Goal: Task Accomplishment & Management: Complete application form

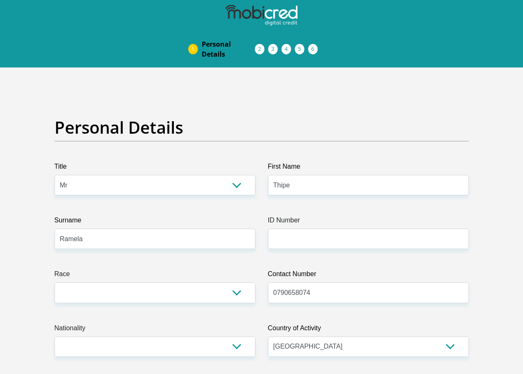
select select "Mr"
select select "ZAF"
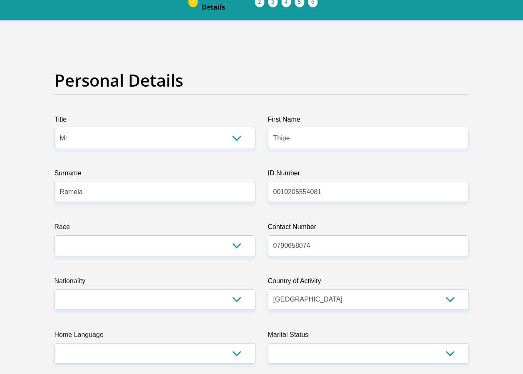
type input "0010205554081"
click at [208, 250] on select "Black Coloured Indian White Other" at bounding box center [154, 245] width 201 height 20
select select "1"
click at [54, 235] on select "Black Coloured Indian White Other" at bounding box center [154, 245] width 201 height 20
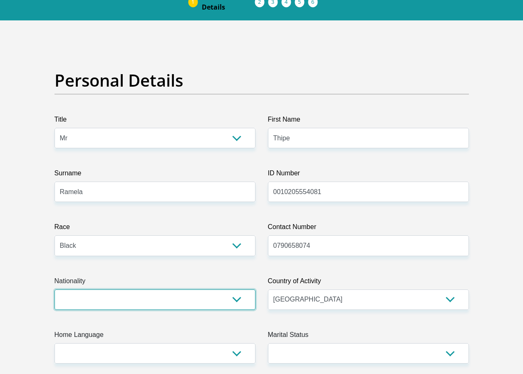
click at [231, 298] on select "[GEOGRAPHIC_DATA] [GEOGRAPHIC_DATA] [GEOGRAPHIC_DATA] [GEOGRAPHIC_DATA] [GEOGRA…" at bounding box center [154, 299] width 201 height 20
select select "ZAF"
click at [54, 289] on select "[GEOGRAPHIC_DATA] [GEOGRAPHIC_DATA] [GEOGRAPHIC_DATA] [GEOGRAPHIC_DATA] [GEOGRA…" at bounding box center [154, 299] width 201 height 20
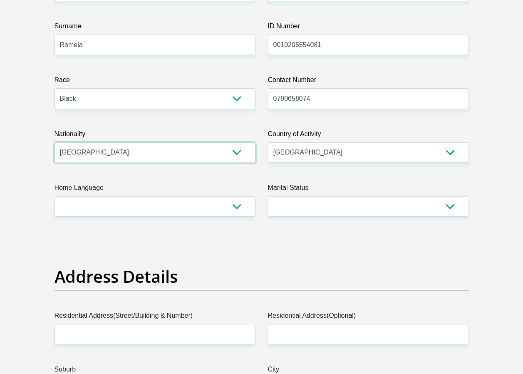
scroll to position [212, 0]
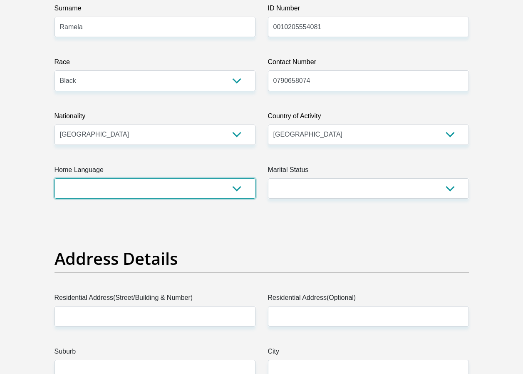
click at [223, 186] on select "Afrikaans English Sepedi South Ndebele Southern Sotho Swati Tsonga Tswana Venda…" at bounding box center [154, 188] width 201 height 20
select select "tsn"
click at [54, 178] on select "Afrikaans English Sepedi South Ndebele Southern Sotho Swati Tsonga Tswana Venda…" at bounding box center [154, 188] width 201 height 20
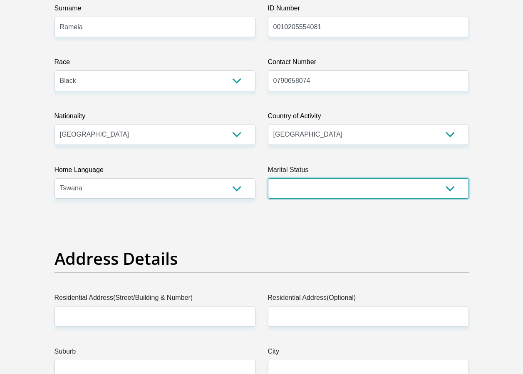
click at [431, 178] on select "Married ANC Single Divorced Widowed Married COP or Customary Law" at bounding box center [368, 188] width 201 height 20
select select "2"
click at [268, 178] on select "Married ANC Single Divorced Widowed Married COP or Customary Law" at bounding box center [368, 188] width 201 height 20
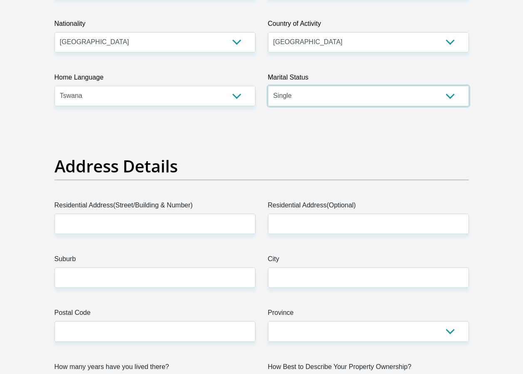
scroll to position [306, 0]
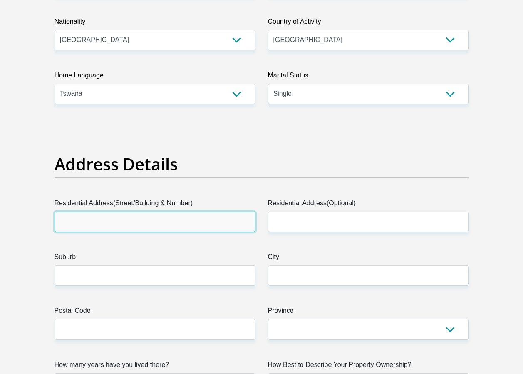
click at [215, 223] on input "Residential Address(Street/Building & Number)" at bounding box center [154, 221] width 201 height 20
type input "614 Qhume"
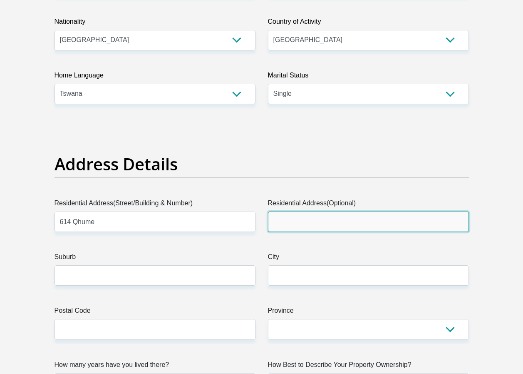
type input "Zone 7"
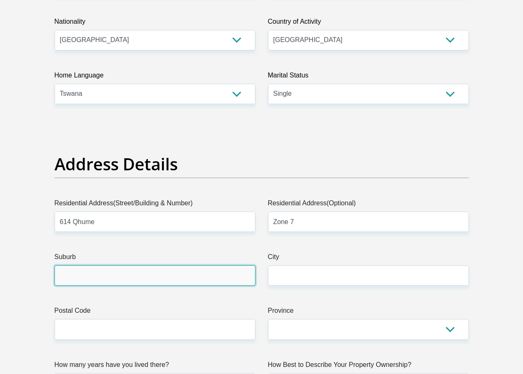
type input "[GEOGRAPHIC_DATA]"
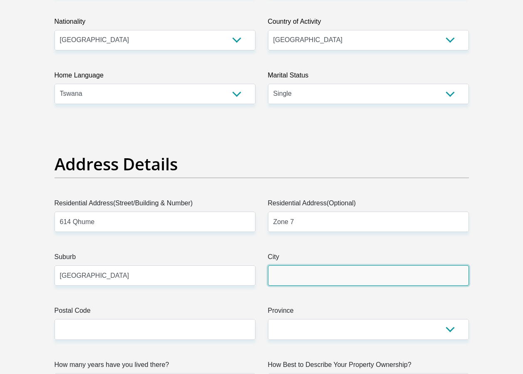
type input "[GEOGRAPHIC_DATA]"
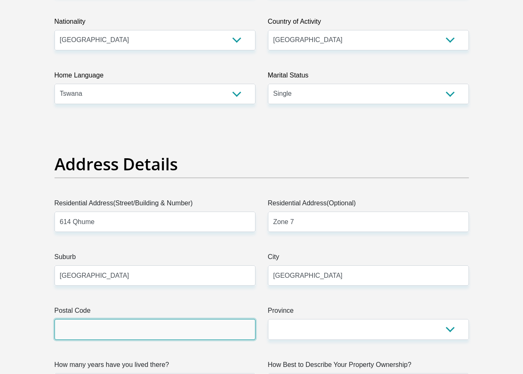
type input "1809"
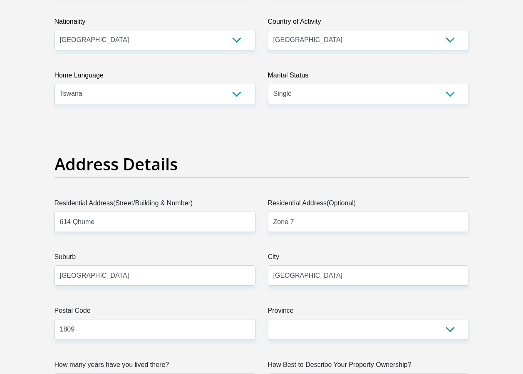
type input "61471809"
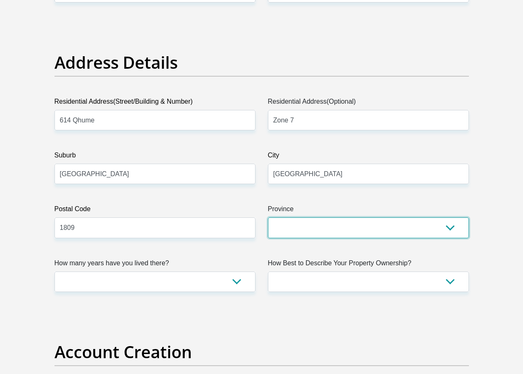
click at [407, 236] on select "Eastern Cape Free State [GEOGRAPHIC_DATA] [GEOGRAPHIC_DATA][DATE] [GEOGRAPHIC_D…" at bounding box center [368, 227] width 201 height 20
select select "Gauteng"
click at [268, 217] on select "Eastern Cape Free State [GEOGRAPHIC_DATA] [GEOGRAPHIC_DATA][DATE] [GEOGRAPHIC_D…" at bounding box center [368, 227] width 201 height 20
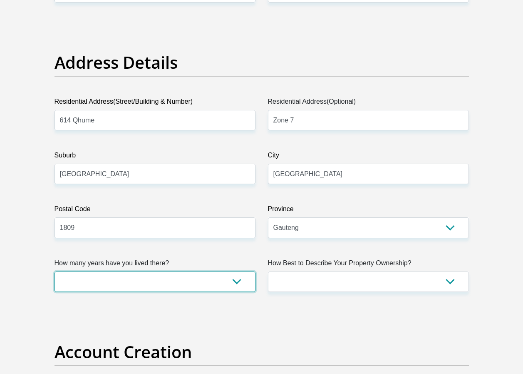
click at [237, 280] on select "less than 1 year 1-3 years 3-5 years 5+ years" at bounding box center [154, 281] width 201 height 20
select select "5"
click at [54, 271] on select "less than 1 year 1-3 years 3-5 years 5+ years" at bounding box center [154, 281] width 201 height 20
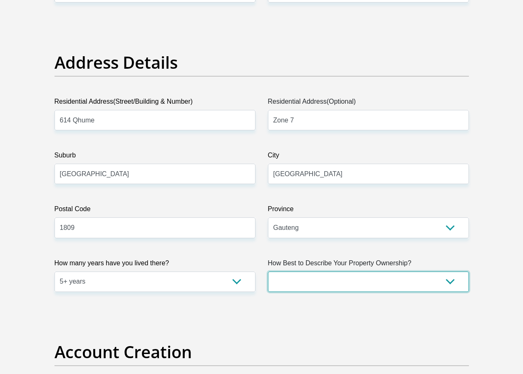
click at [456, 280] on select "Owned Rented Family Owned Company Dwelling" at bounding box center [368, 281] width 201 height 20
select select "parents"
click at [268, 271] on select "Owned Rented Family Owned Company Dwelling" at bounding box center [368, 281] width 201 height 20
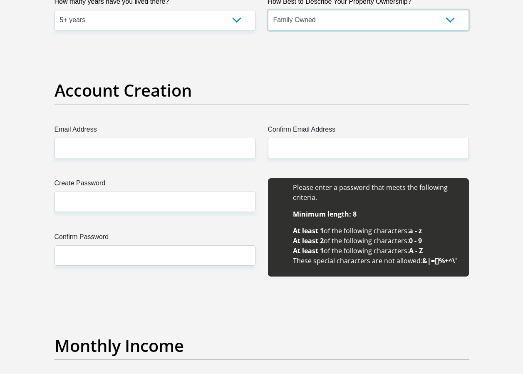
scroll to position [669, 0]
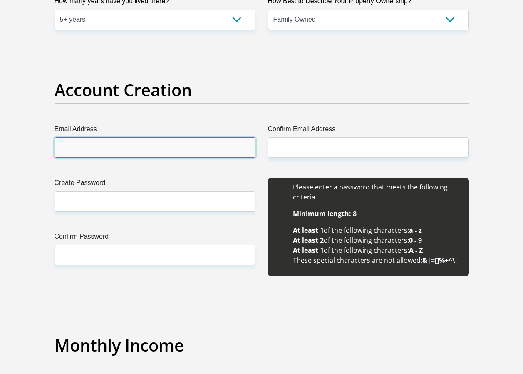
click at [181, 149] on input "Email Address" at bounding box center [154, 147] width 201 height 20
type input "[EMAIL_ADDRESS][DOMAIN_NAME]"
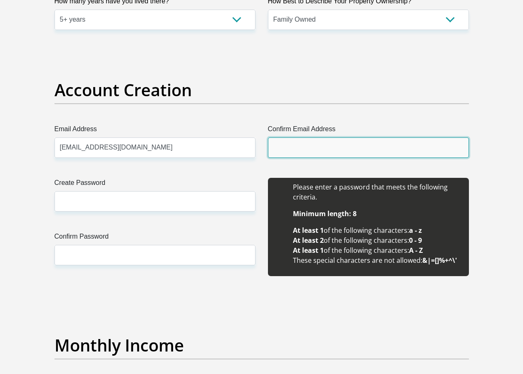
type input "[EMAIL_ADDRESS][DOMAIN_NAME]"
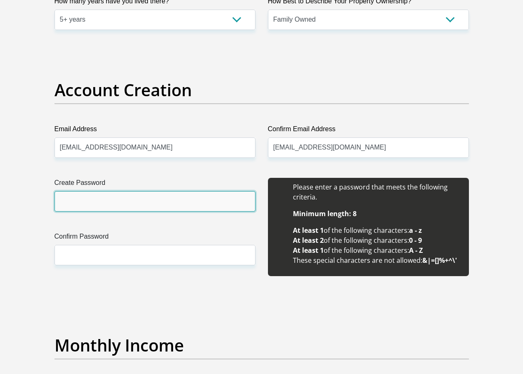
click at [163, 209] on input "Create Password" at bounding box center [154, 201] width 201 height 20
type input "Sechabela18@"
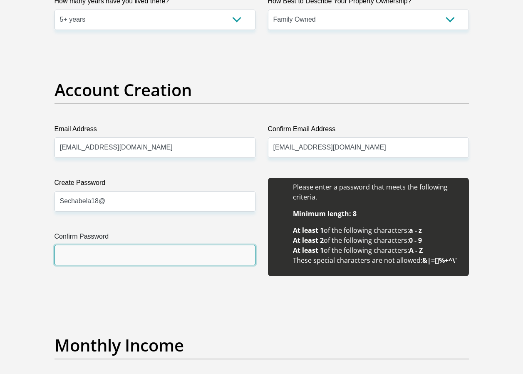
click at [198, 246] on input "Confirm Password" at bounding box center [154, 255] width 201 height 20
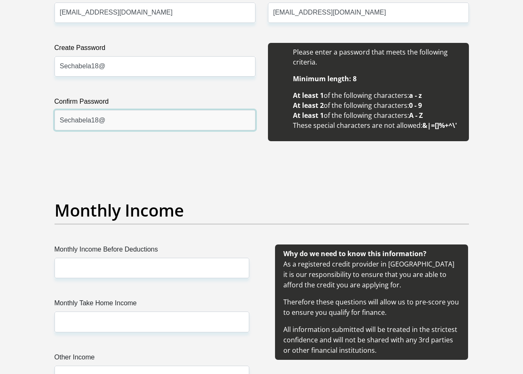
scroll to position [805, 0]
type input "Sechabela18@"
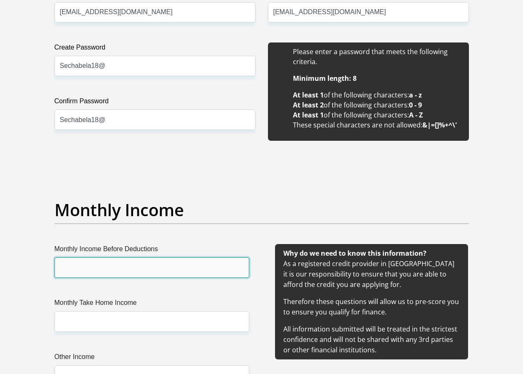
click at [207, 266] on input "Monthly Income Before Deductions" at bounding box center [151, 267] width 195 height 20
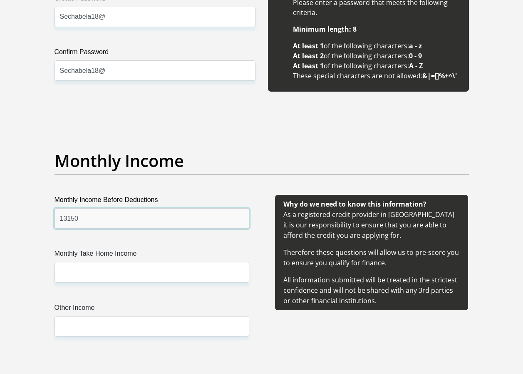
type input "13150"
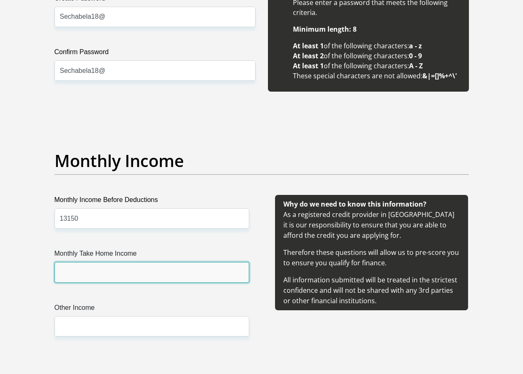
click at [201, 277] on input "Monthly Take Home Income" at bounding box center [151, 272] width 195 height 20
type input "12087"
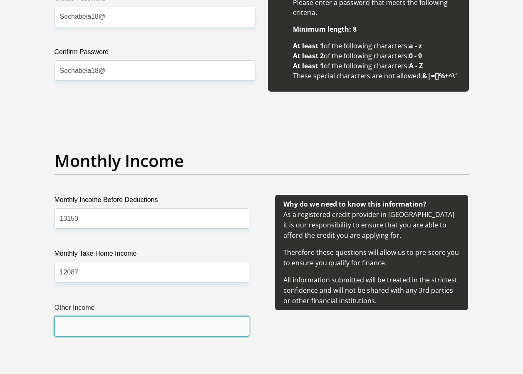
click at [198, 322] on input "Other Income" at bounding box center [151, 326] width 195 height 20
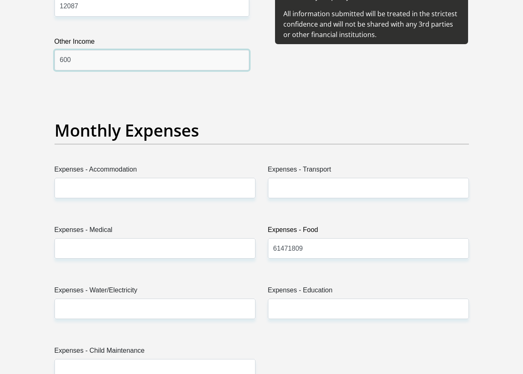
scroll to position [1120, 0]
type input "600"
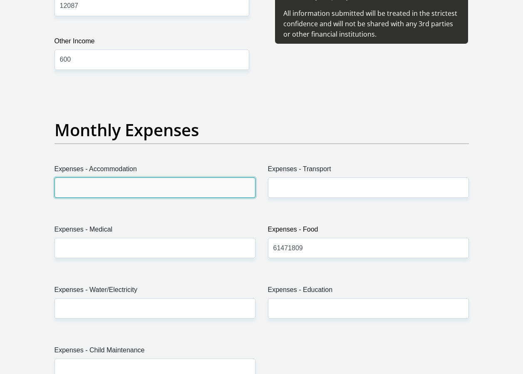
click at [181, 189] on input "Expenses - Accommodation" at bounding box center [154, 187] width 201 height 20
type input "0"
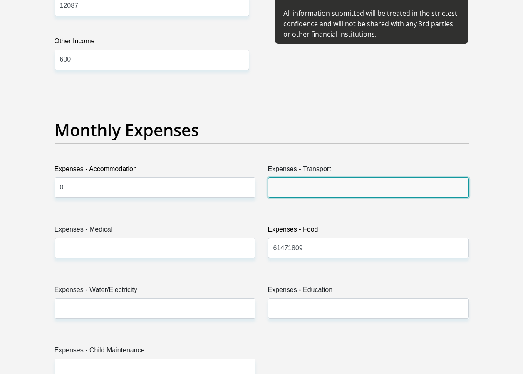
click at [349, 187] on input "Expenses - Transport" at bounding box center [368, 187] width 201 height 20
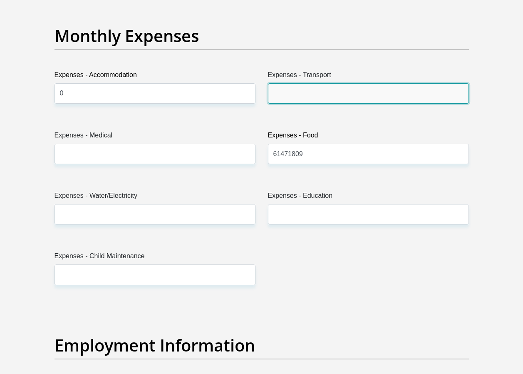
scroll to position [1217, 0]
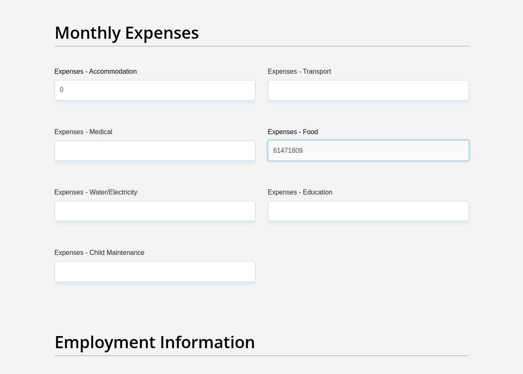
drag, startPoint x: 318, startPoint y: 150, endPoint x: 238, endPoint y: 153, distance: 80.7
click at [238, 153] on div "Title Mr Ms Mrs Dr [PERSON_NAME] First Name Thipe Surname [PERSON_NAME] ID Numb…" at bounding box center [261, 297] width 427 height 2707
type input "200"
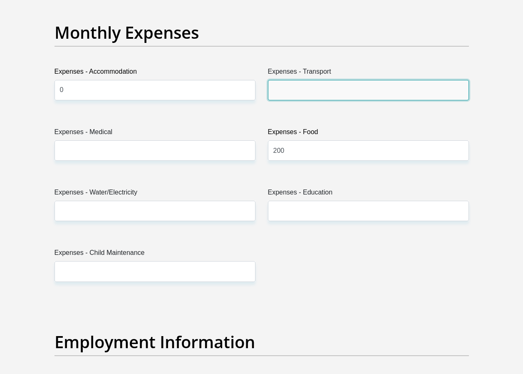
click at [373, 91] on input "Expenses - Transport" at bounding box center [368, 90] width 201 height 20
type input "500"
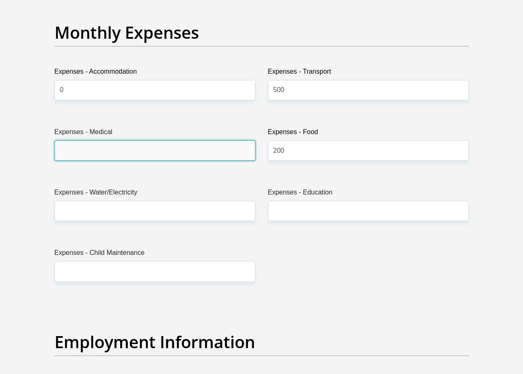
click at [234, 147] on input "Expenses - Medical" at bounding box center [154, 150] width 201 height 20
type input "0"
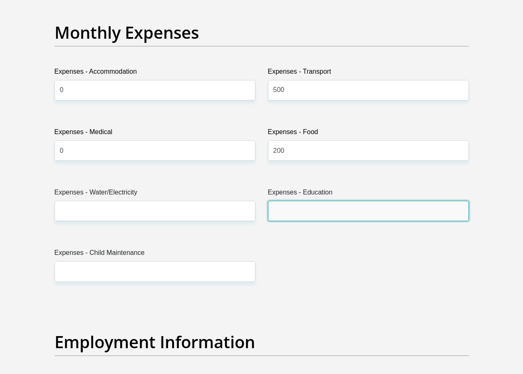
click at [332, 209] on input "Expenses - Education" at bounding box center [368, 211] width 201 height 20
type input "0"
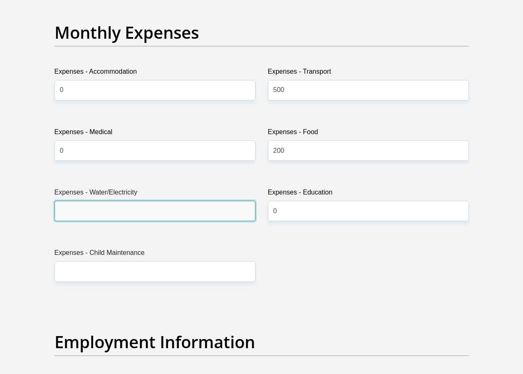
click at [185, 211] on input "Expenses - Water/Electricity" at bounding box center [154, 211] width 201 height 20
type input "0"
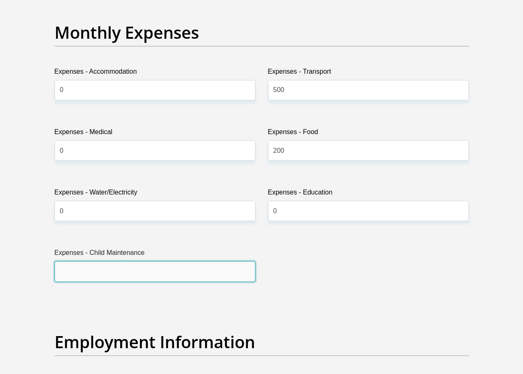
click at [222, 277] on input "Expenses - Child Maintenance" at bounding box center [154, 271] width 201 height 20
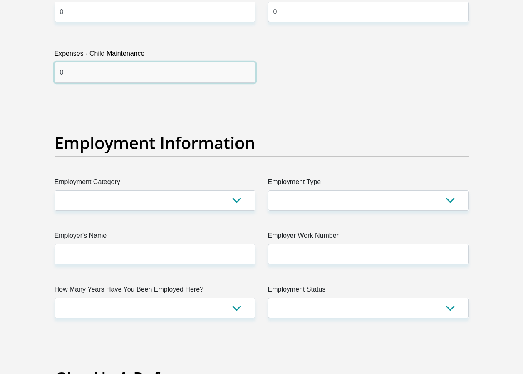
type input "0"
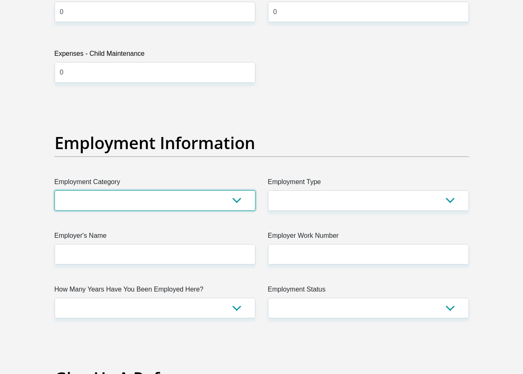
click at [241, 200] on select "AGRICULTURE ALCOHOL & TOBACCO CONSTRUCTION MATERIALS METALLURGY EQUIPMENT FOR R…" at bounding box center [154, 200] width 201 height 20
select select "17"
click at [54, 190] on select "AGRICULTURE ALCOHOL & TOBACCO CONSTRUCTION MATERIALS METALLURGY EQUIPMENT FOR R…" at bounding box center [154, 200] width 201 height 20
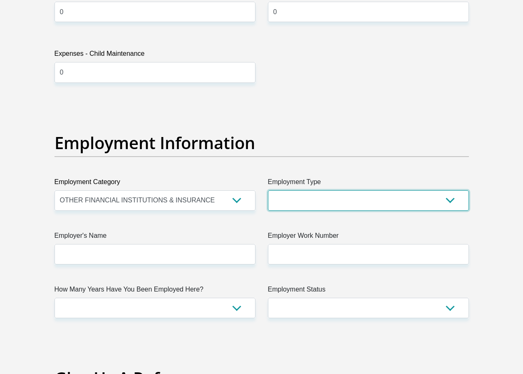
click at [414, 202] on select "College/Lecturer Craft Seller Creative Driver Executive Farmer Forces - Non Com…" at bounding box center [368, 200] width 201 height 20
click at [321, 198] on select "College/Lecturer Craft Seller Creative Driver Executive Farmer Forces - Non Com…" at bounding box center [368, 200] width 201 height 20
select select "Service Industry"
click at [268, 190] on select "College/Lecturer Craft Seller Creative Driver Executive Farmer Forces - Non Com…" at bounding box center [368, 200] width 201 height 20
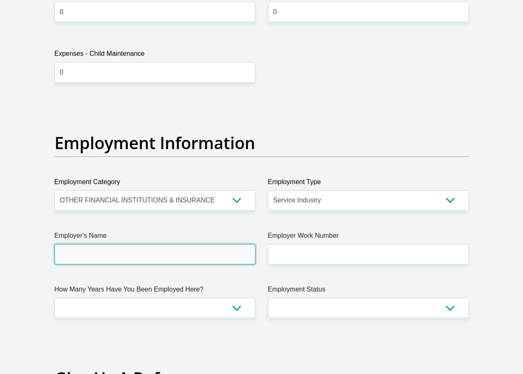
click at [201, 249] on input "Employer's Name" at bounding box center [154, 254] width 201 height 20
type input "ThymeTechnologies"
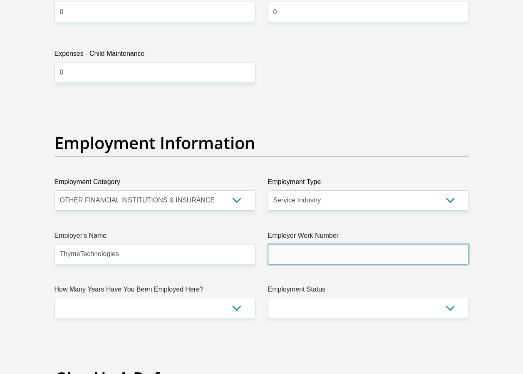
type input "0790658074"
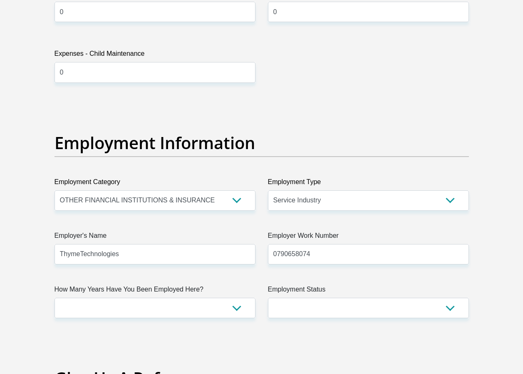
type input "Thipe"
type input "Ramela"
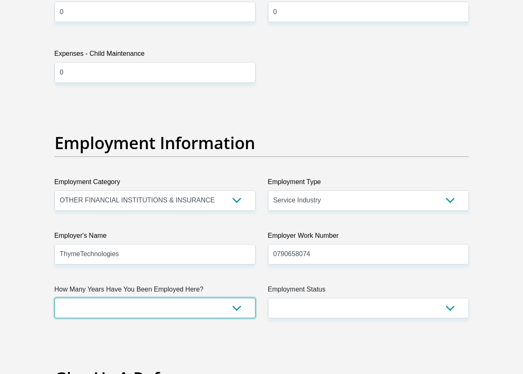
click at [230, 312] on select "less than 1 year 1-3 years 3-5 years 5+ years" at bounding box center [154, 307] width 201 height 20
select select "6"
click at [54, 297] on select "less than 1 year 1-3 years 3-5 years 5+ years" at bounding box center [154, 307] width 201 height 20
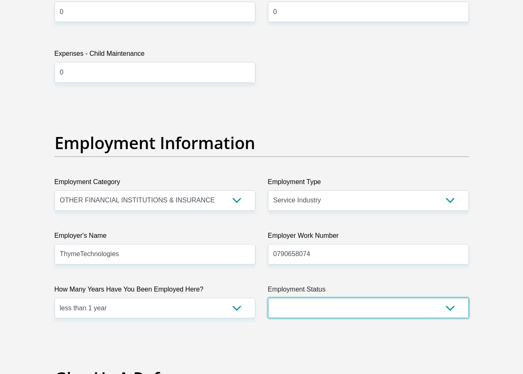
click at [450, 302] on select "Permanent/Full-time Part-time/Casual [DEMOGRAPHIC_DATA] Worker Self-Employed Ho…" at bounding box center [368, 307] width 201 height 20
select select "1"
click at [268, 297] on select "Permanent/Full-time Part-time/Casual [DEMOGRAPHIC_DATA] Worker Self-Employed Ho…" at bounding box center [368, 307] width 201 height 20
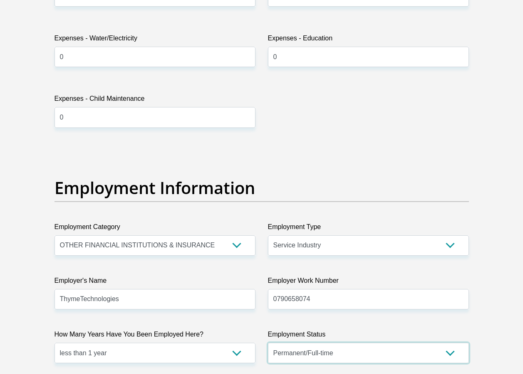
scroll to position [1371, 0]
click at [79, 300] on input "ThymeTechnologies" at bounding box center [154, 299] width 201 height 20
type input "ThymeTechnologies"
click at [222, 260] on div "Title Mr Ms Mrs Dr [PERSON_NAME] First Name Thipe Surname [PERSON_NAME] ID Numb…" at bounding box center [261, 144] width 427 height 2707
click at [357, 236] on select "College/Lecturer Craft Seller Creative Driver Executive Farmer Forces - Non Com…" at bounding box center [368, 245] width 201 height 20
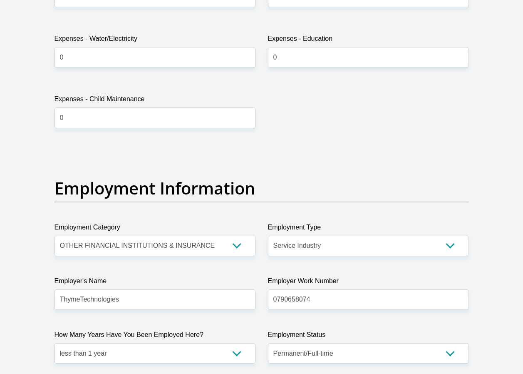
click at [369, 276] on label "Employer Work Number" at bounding box center [368, 282] width 201 height 13
click at [369, 289] on input "0790658074" at bounding box center [368, 299] width 201 height 20
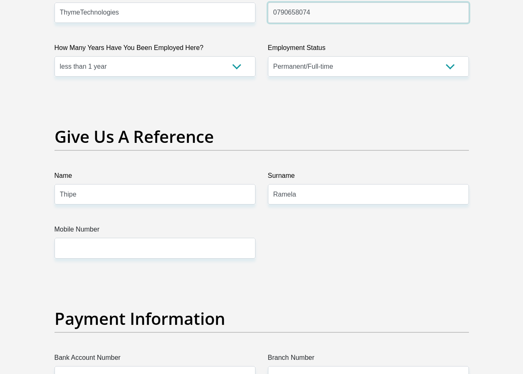
scroll to position [1658, 0]
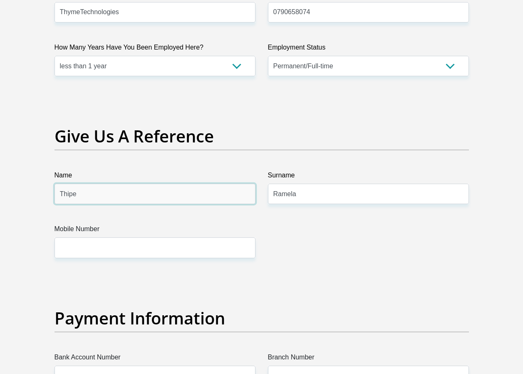
click at [210, 194] on input "Thipe" at bounding box center [154, 193] width 201 height 20
type input "T"
type input "nonhlanhla"
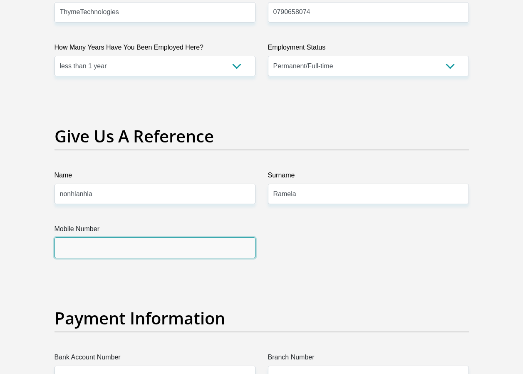
click at [201, 245] on input "Mobile Number" at bounding box center [154, 247] width 201 height 20
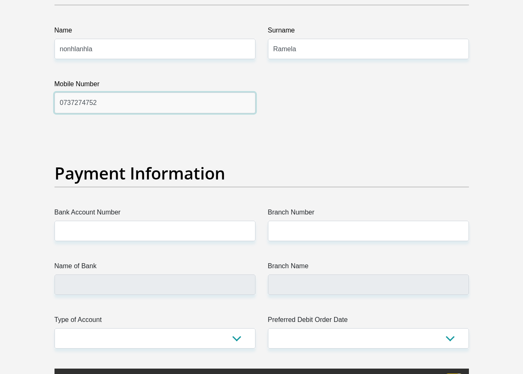
scroll to position [1803, 0]
type input "0737274752"
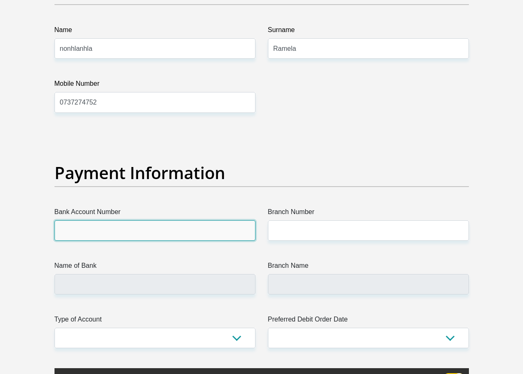
click at [219, 230] on input "Bank Account Number" at bounding box center [154, 230] width 201 height 20
type input "10131050719"
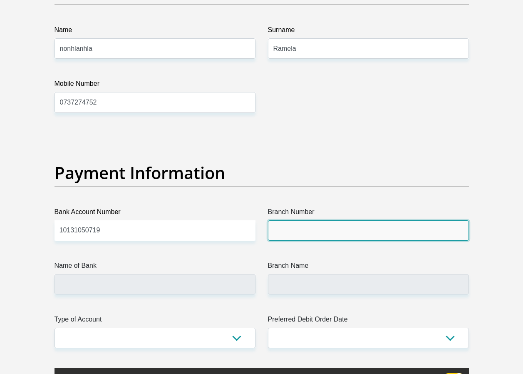
click at [305, 228] on input "Branch Number" at bounding box center [368, 230] width 201 height 20
type input "7654"
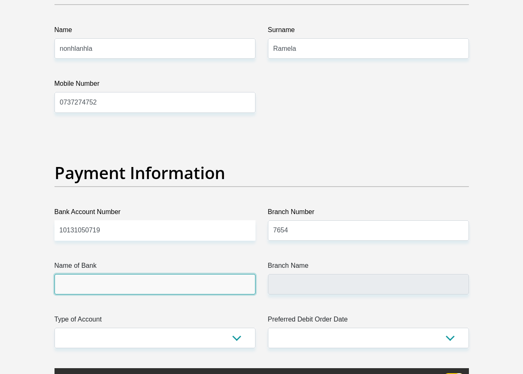
click at [222, 287] on input "Name of Bank" at bounding box center [154, 284] width 201 height 20
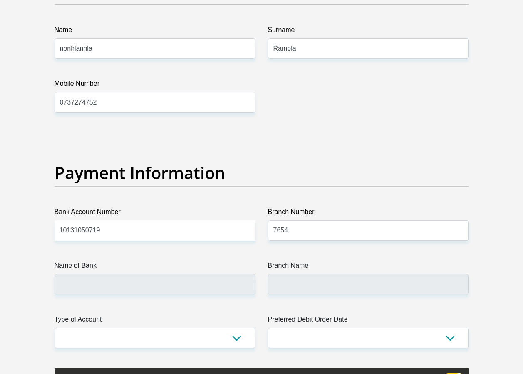
click at [236, 333] on select "Cheque Savings" at bounding box center [154, 337] width 201 height 20
select select "CUR"
click at [54, 327] on select "Cheque Savings" at bounding box center [154, 337] width 201 height 20
click at [456, 337] on select "1st 2nd 3rd 4th 5th 7th 18th 19th 20th 21st 22nd 23rd 24th 25th 26th 27th 28th …" at bounding box center [368, 337] width 201 height 20
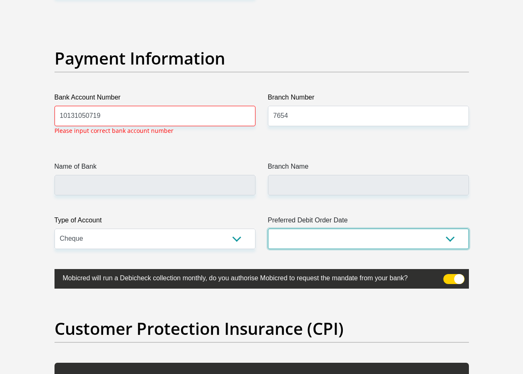
scroll to position [1919, 0]
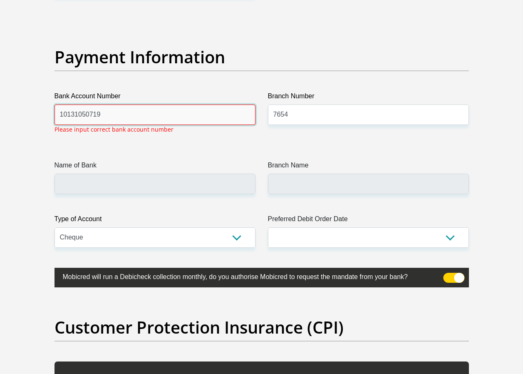
click at [66, 114] on input "10131050719" at bounding box center [154, 114] width 201 height 20
click at [78, 115] on input "10 131050719" at bounding box center [154, 114] width 201 height 20
click at [76, 114] on input "10 131050719" at bounding box center [154, 114] width 201 height 20
click at [88, 116] on input "10 13 1050719" at bounding box center [154, 114] width 201 height 20
click at [100, 117] on input "10 13 105 0719" at bounding box center [154, 114] width 201 height 20
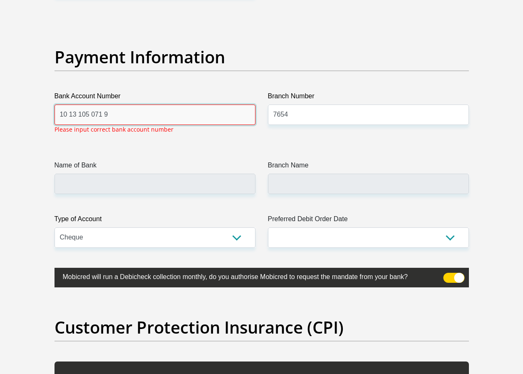
click at [104, 121] on input "10 13 105 071 9" at bounding box center [154, 114] width 201 height 20
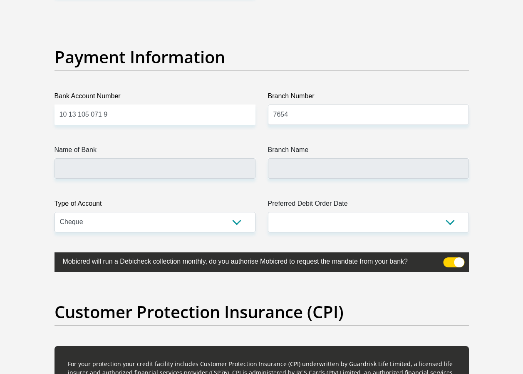
click at [122, 164] on div "Name of Bank" at bounding box center [154, 162] width 201 height 34
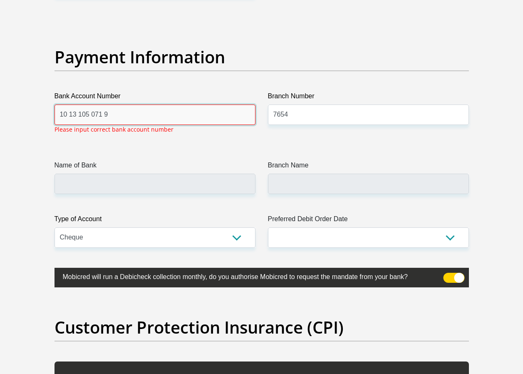
click at [70, 114] on input "10 13 105 071 9" at bounding box center [154, 114] width 201 height 20
click at [77, 114] on input "1013 105 071 9" at bounding box center [154, 114] width 201 height 20
click at [87, 117] on input "1013105 071 9" at bounding box center [154, 114] width 201 height 20
click at [96, 114] on input "1013105071 9" at bounding box center [154, 114] width 201 height 20
click at [126, 117] on input "101310507109" at bounding box center [154, 114] width 201 height 20
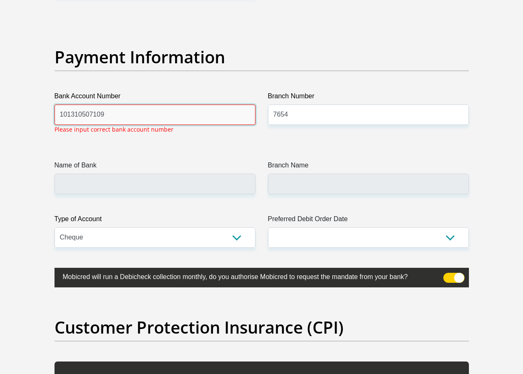
type input "101310507109"
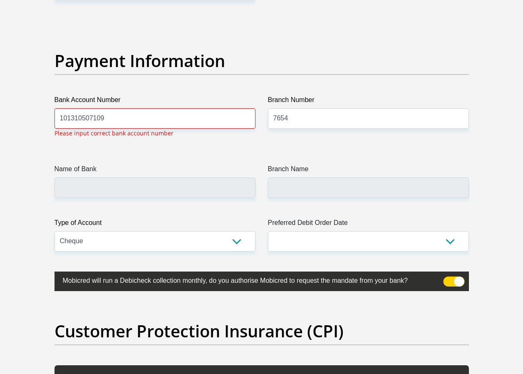
scroll to position [1917, 0]
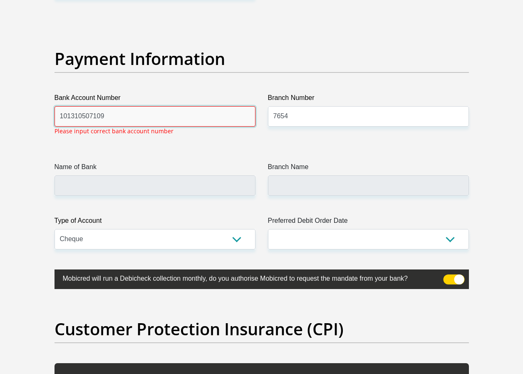
drag, startPoint x: 147, startPoint y: 111, endPoint x: 18, endPoint y: 111, distance: 129.0
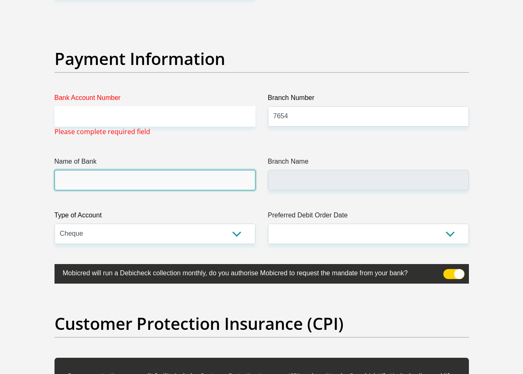
click at [123, 185] on input "Name of Bank" at bounding box center [154, 180] width 201 height 20
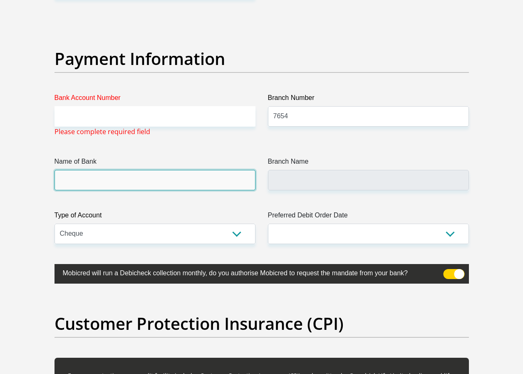
click at [140, 180] on input "Name of Bank" at bounding box center [154, 180] width 201 height 20
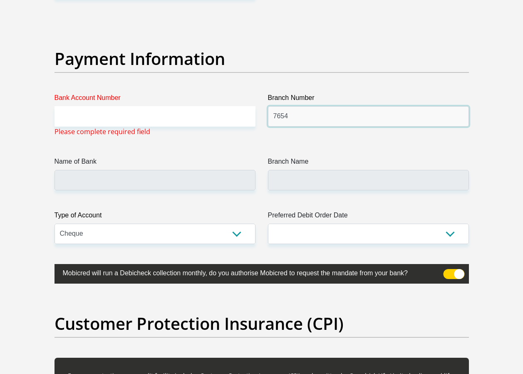
click at [311, 121] on input "7654" at bounding box center [368, 116] width 201 height 20
type input "7"
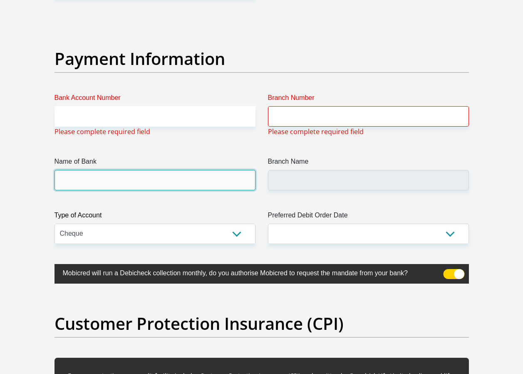
click at [223, 182] on input "Name of Bank" at bounding box center [154, 180] width 201 height 20
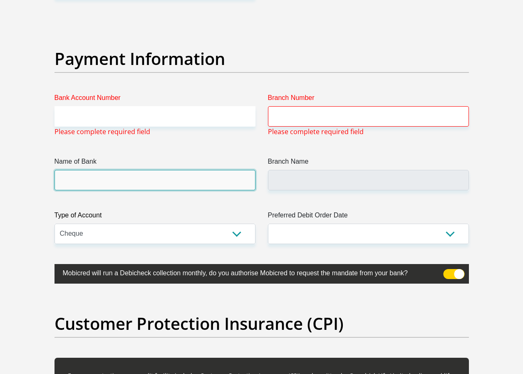
click at [223, 182] on input "Name of Bank" at bounding box center [154, 180] width 201 height 20
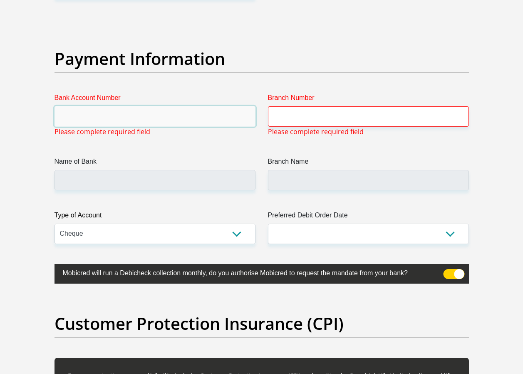
click at [184, 118] on input "Bank Account Number" at bounding box center [154, 116] width 201 height 20
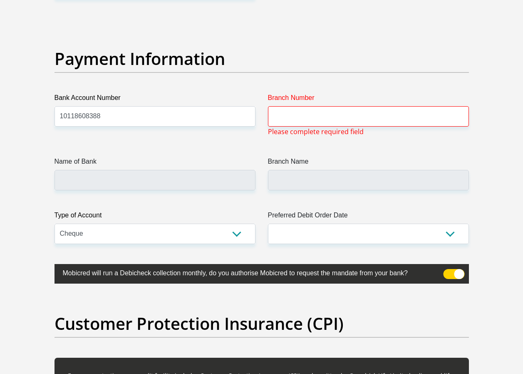
click at [187, 119] on input "10118608388" at bounding box center [154, 116] width 201 height 20
type input "10131050719"
click at [286, 117] on input "Branch Number" at bounding box center [368, 116] width 201 height 20
type input "9"
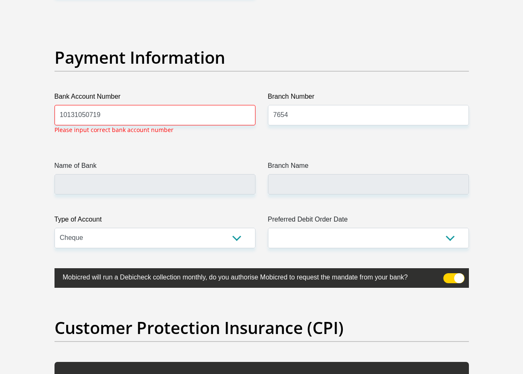
scroll to position [1919, 0]
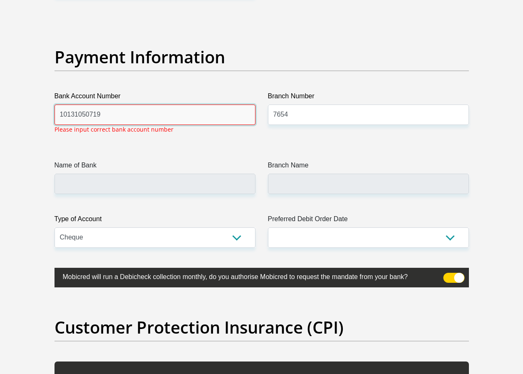
click at [223, 110] on input "10131050719" at bounding box center [154, 114] width 201 height 20
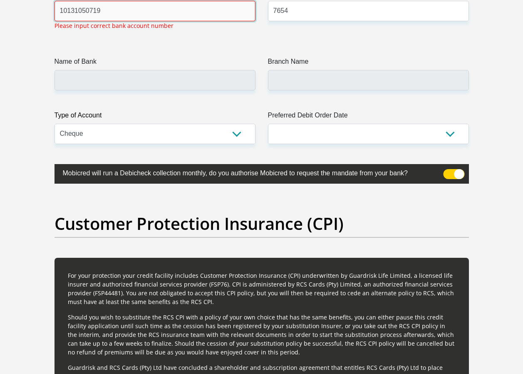
scroll to position [2023, 0]
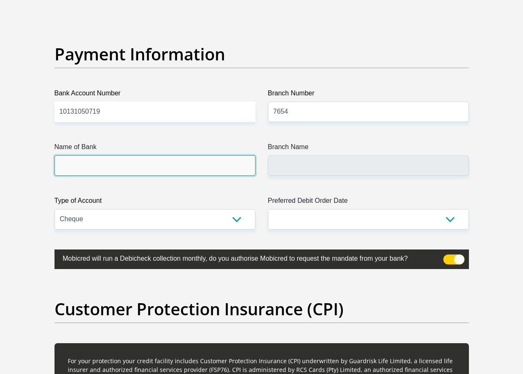
scroll to position [1919, 0]
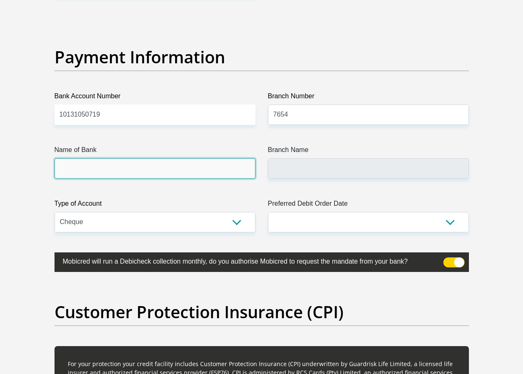
click at [220, 173] on input "Name of Bank" at bounding box center [154, 168] width 201 height 20
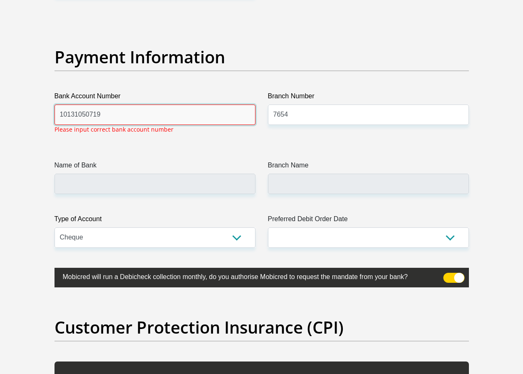
click at [152, 104] on input "10131050719" at bounding box center [154, 114] width 201 height 20
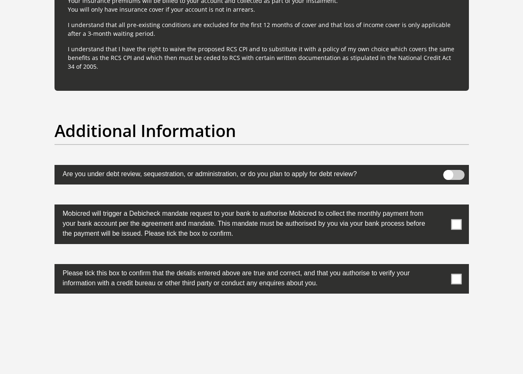
scroll to position [2540, 0]
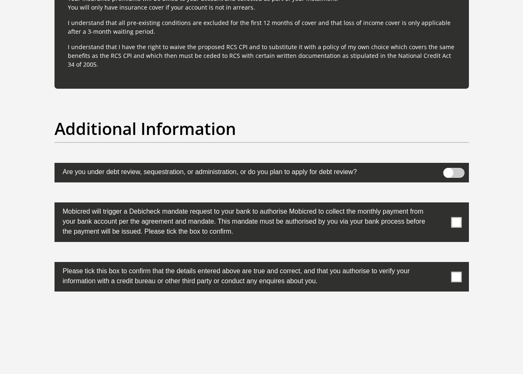
click at [456, 223] on span at bounding box center [456, 222] width 10 height 10
click at [440, 204] on input "checkbox" at bounding box center [440, 204] width 0 height 0
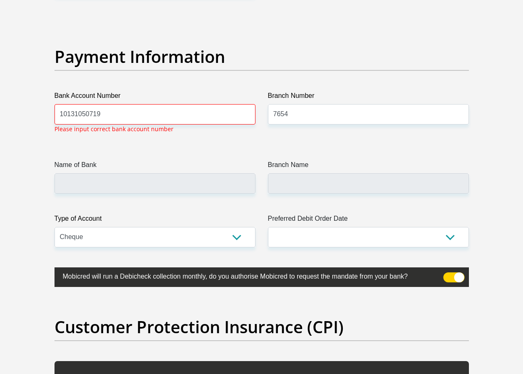
scroll to position [1919, 0]
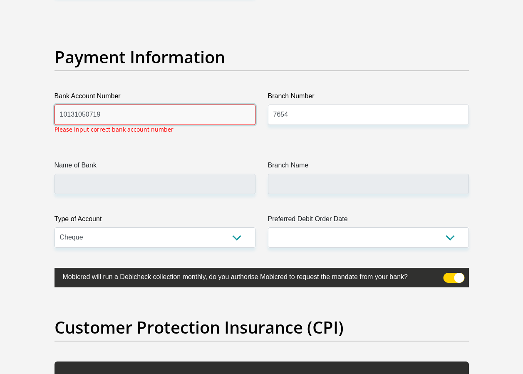
click at [207, 119] on input "10131050719" at bounding box center [154, 114] width 201 height 20
click at [304, 124] on input "7654" at bounding box center [368, 114] width 201 height 20
type input "7"
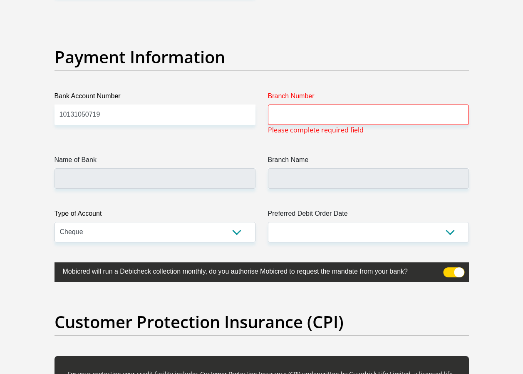
click at [428, 107] on input "Branch Number" at bounding box center [368, 114] width 201 height 20
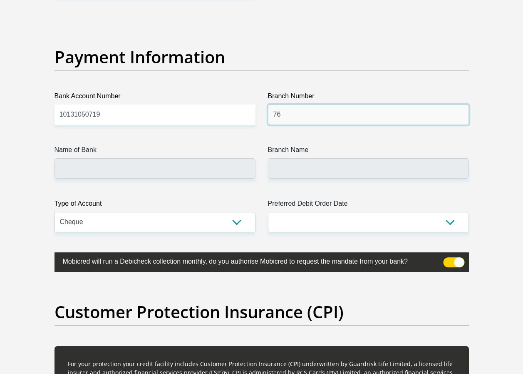
type input "7"
type input "00051001"
click at [456, 145] on label "Branch Name" at bounding box center [368, 151] width 201 height 13
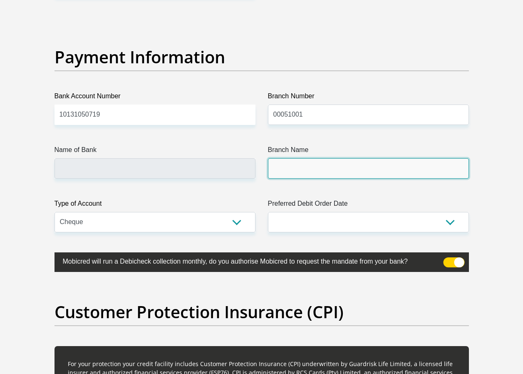
click at [456, 158] on input "Branch Name" at bounding box center [368, 168] width 201 height 20
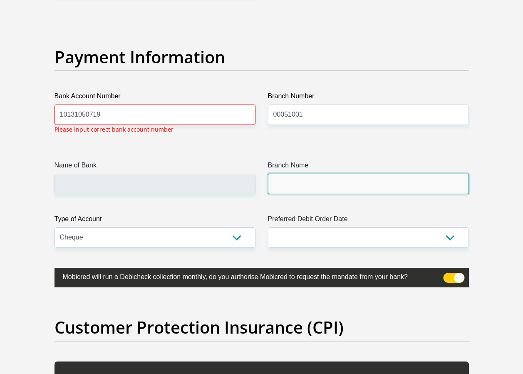
click at [429, 185] on input "Branch Name" at bounding box center [368, 183] width 201 height 20
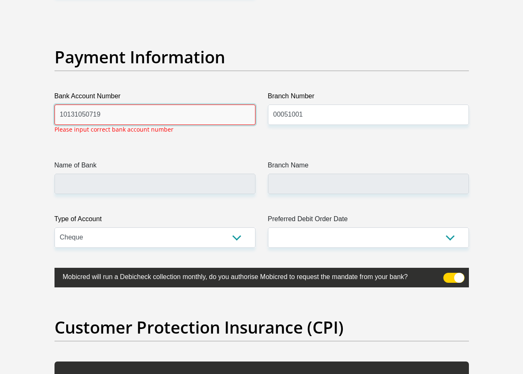
click at [230, 119] on input "10131050719" at bounding box center [154, 114] width 201 height 20
drag, startPoint x: 230, startPoint y: 119, endPoint x: -35, endPoint y: 125, distance: 265.1
type input "10131050719"
click at [177, 162] on div "Name of Bank" at bounding box center [154, 177] width 201 height 34
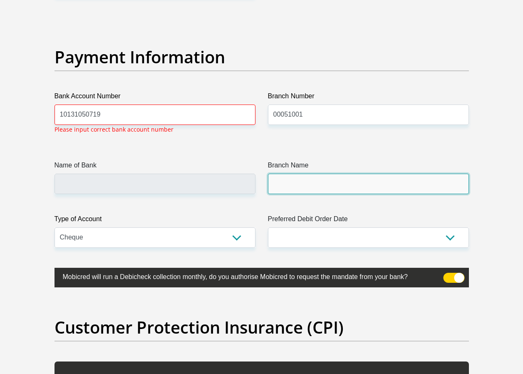
click at [295, 182] on input "Branch Name" at bounding box center [368, 183] width 201 height 20
click at [324, 189] on input "Branch Name" at bounding box center [368, 183] width 201 height 20
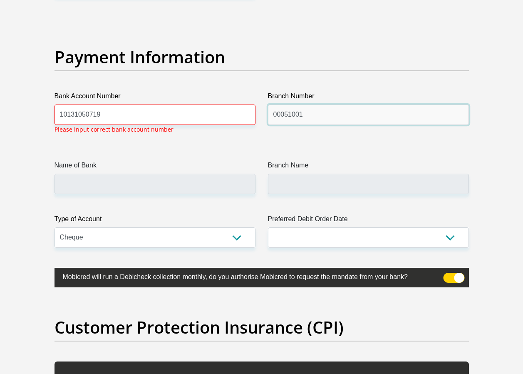
click at [334, 106] on input "00051001" at bounding box center [368, 114] width 201 height 20
type input "0"
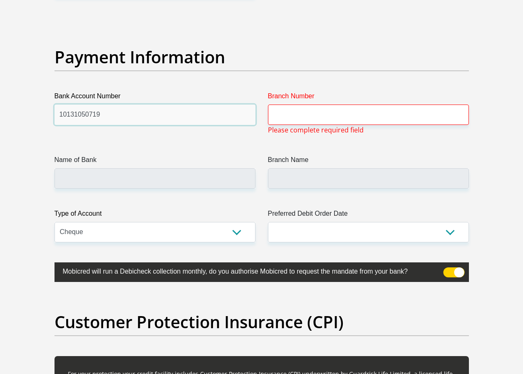
click at [244, 116] on input "10131050719" at bounding box center [154, 114] width 201 height 20
type input "10118608388"
click at [303, 116] on input "Branch Number" at bounding box center [368, 114] width 201 height 20
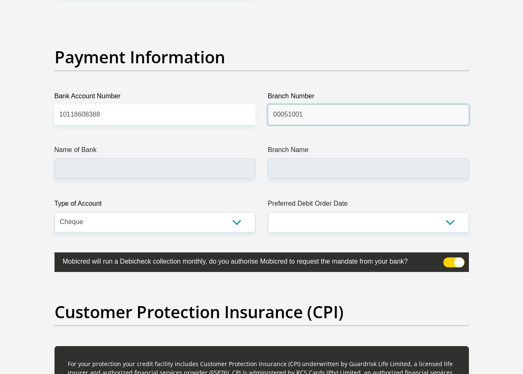
type input "00051001"
click at [364, 152] on label "Branch Name" at bounding box center [368, 151] width 201 height 13
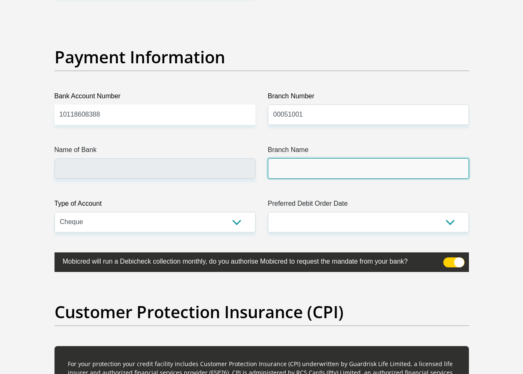
click at [364, 158] on input "Branch Name" at bounding box center [368, 168] width 201 height 20
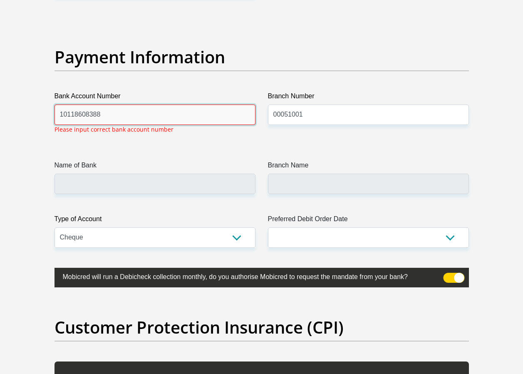
drag, startPoint x: 226, startPoint y: 122, endPoint x: 133, endPoint y: 122, distance: 92.8
click at [133, 122] on input "10118608388" at bounding box center [154, 114] width 201 height 20
drag, startPoint x: 133, startPoint y: 122, endPoint x: 30, endPoint y: 110, distance: 104.3
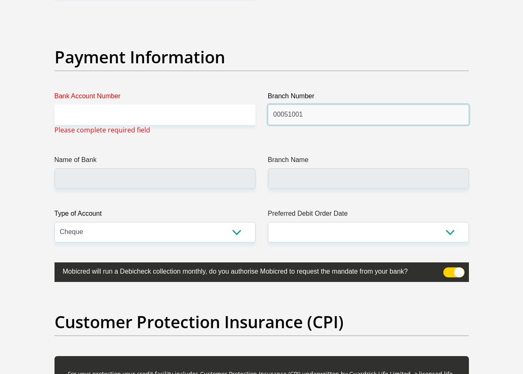
click at [310, 122] on input "00051001" at bounding box center [368, 114] width 201 height 20
drag, startPoint x: 310, startPoint y: 122, endPoint x: 171, endPoint y: 104, distance: 140.5
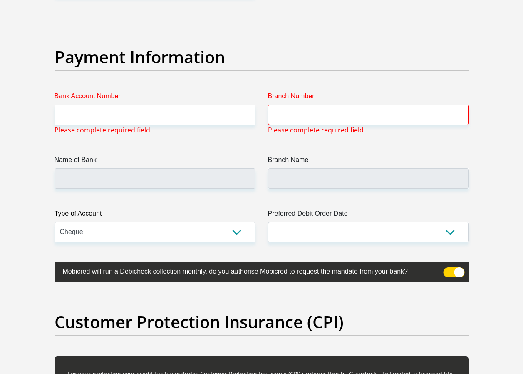
click at [213, 163] on label "Name of Bank" at bounding box center [154, 161] width 201 height 13
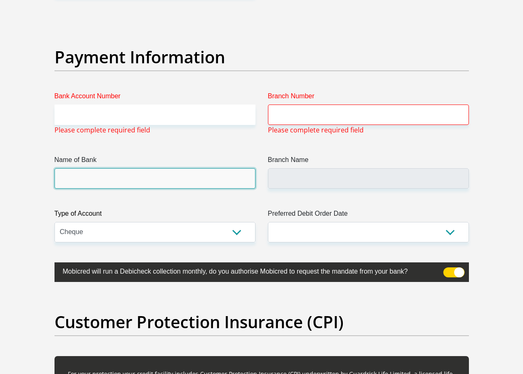
click at [213, 168] on input "Name of Bank" at bounding box center [154, 178] width 201 height 20
click at [215, 184] on input "Name of Bank" at bounding box center [154, 178] width 201 height 20
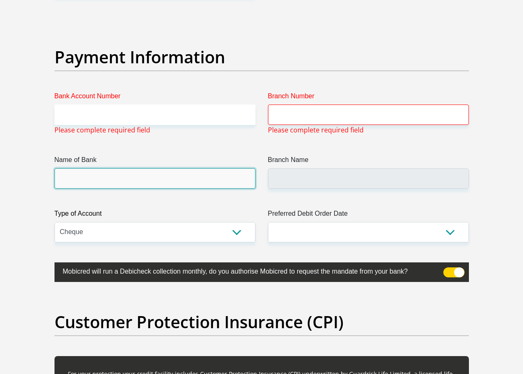
click at [215, 184] on input "Name of Bank" at bounding box center [154, 178] width 201 height 20
click at [219, 170] on input "Name of Bank" at bounding box center [154, 178] width 201 height 20
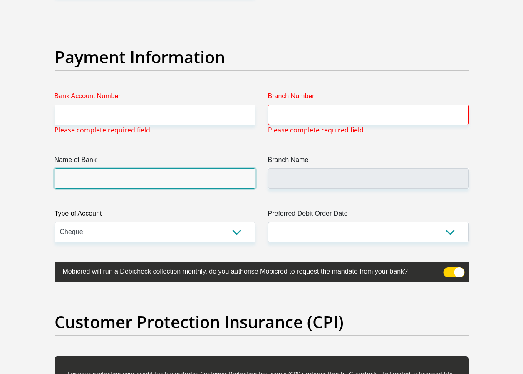
click at [219, 170] on input "Name of Bank" at bounding box center [154, 178] width 201 height 20
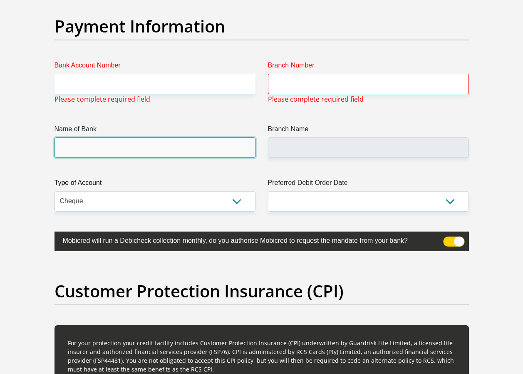
scroll to position [1951, 0]
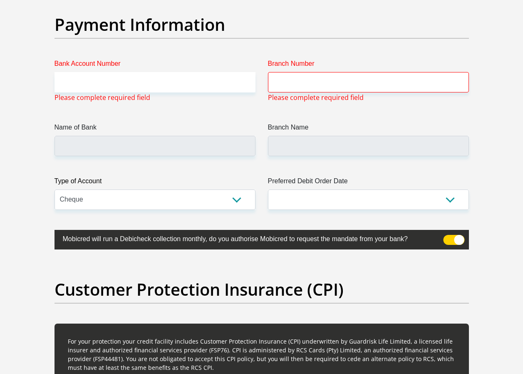
click at [457, 240] on span at bounding box center [453, 240] width 21 height 10
click at [448, 237] on input "checkbox" at bounding box center [448, 237] width 0 height 0
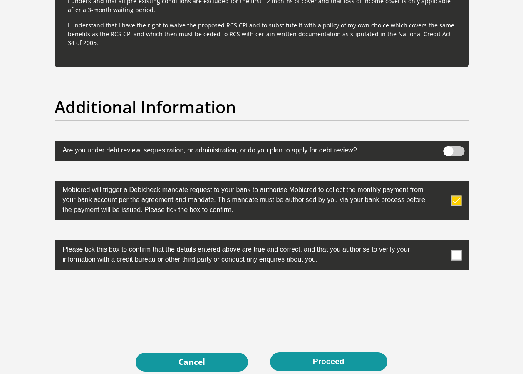
scroll to position [2557, 0]
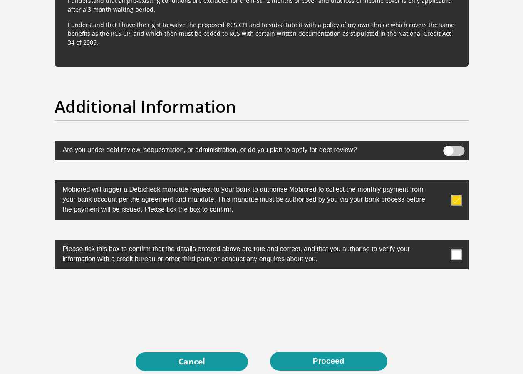
click at [454, 200] on span at bounding box center [456, 200] width 10 height 10
click at [440, 182] on input "checkbox" at bounding box center [440, 182] width 0 height 0
click at [455, 258] on span at bounding box center [456, 254] width 10 height 10
click at [440, 242] on input "checkbox" at bounding box center [440, 242] width 0 height 0
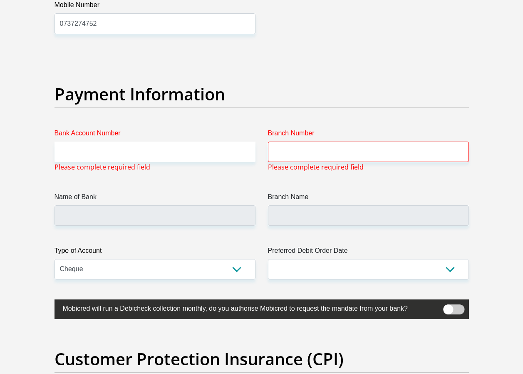
scroll to position [1881, 0]
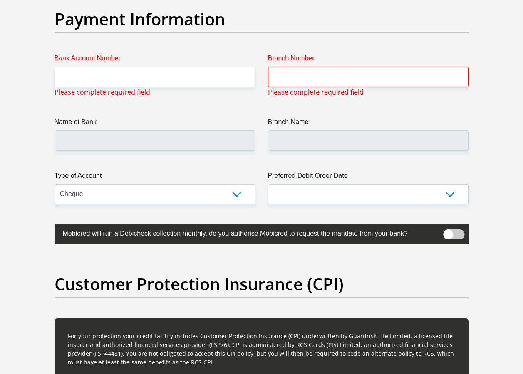
scroll to position [1944, 0]
